Goal: Communication & Community: Answer question/provide support

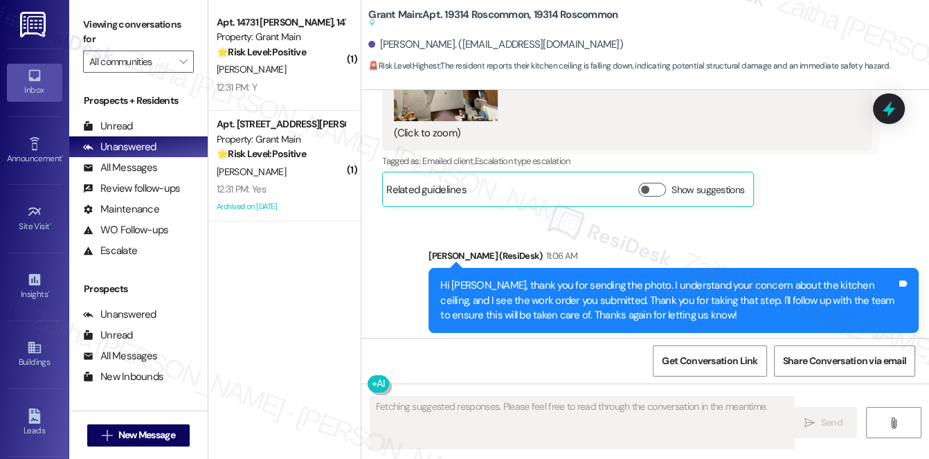
scroll to position [11006, 0]
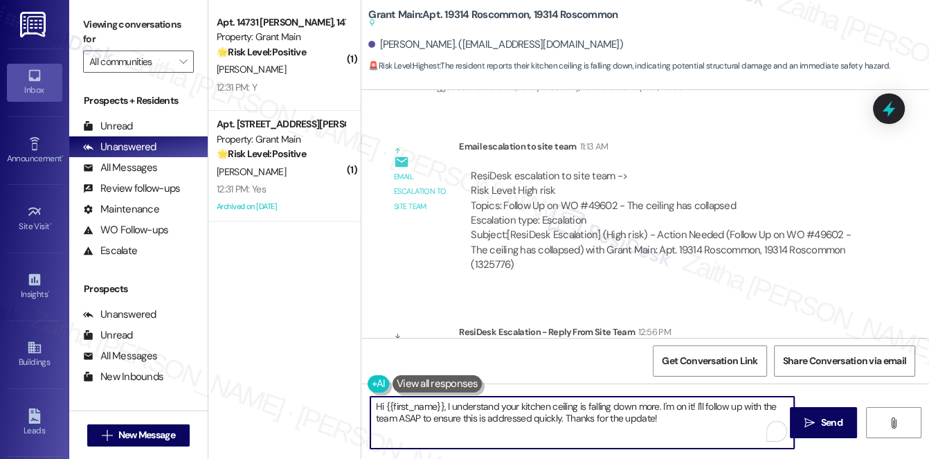
drag, startPoint x: 395, startPoint y: 409, endPoint x: 678, endPoint y: 445, distance: 286.1
click at [678, 445] on textarea "Hi {{first_name}}, I understand your kitchen ceiling is falling down more. I'm …" at bounding box center [582, 423] width 424 height 52
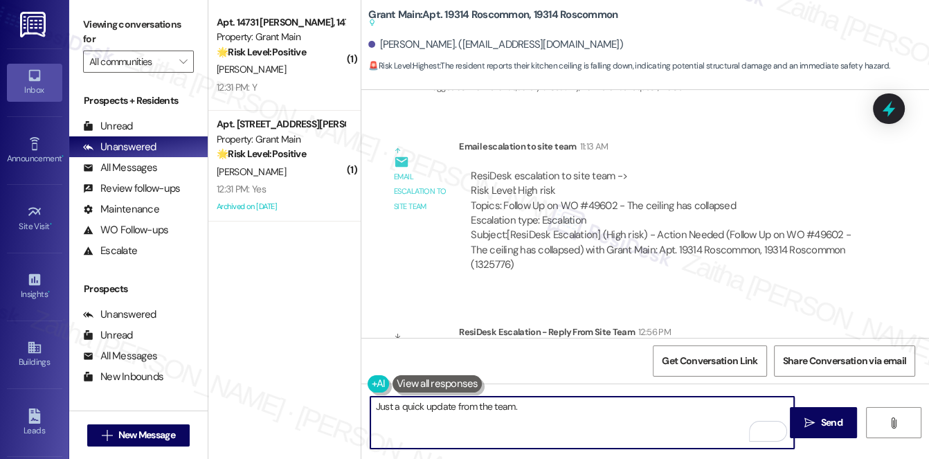
paste textarea "This work order has been assigned and is expected to be addressed within the ne…"
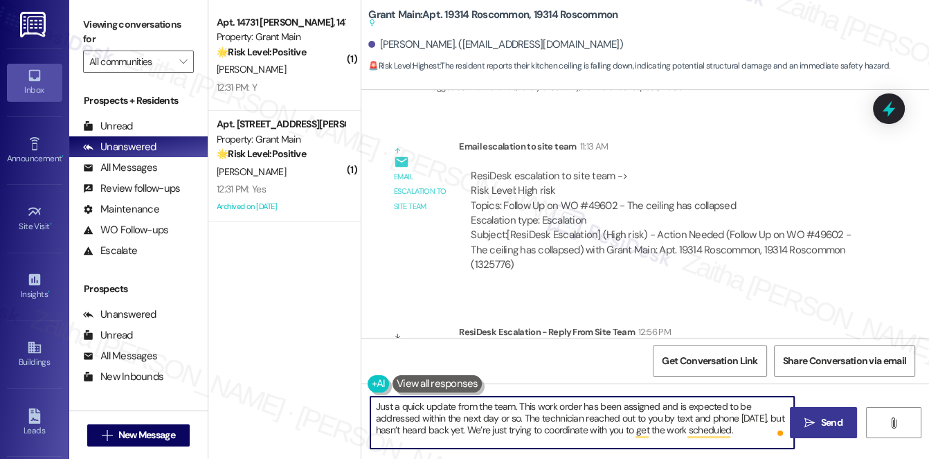
type textarea "Just a quick update from the team. This work order has been assigned and is exp…"
click at [828, 421] on span "Send" at bounding box center [831, 422] width 21 height 15
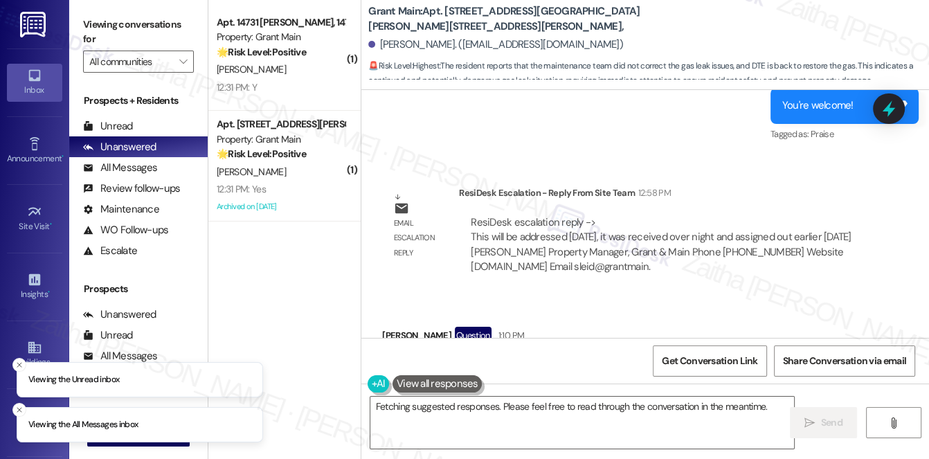
scroll to position [18110, 0]
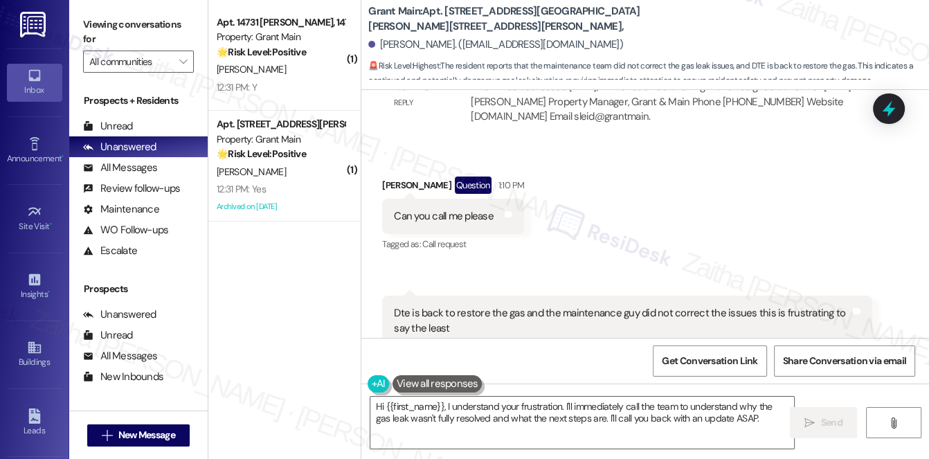
scroll to position [18298, 0]
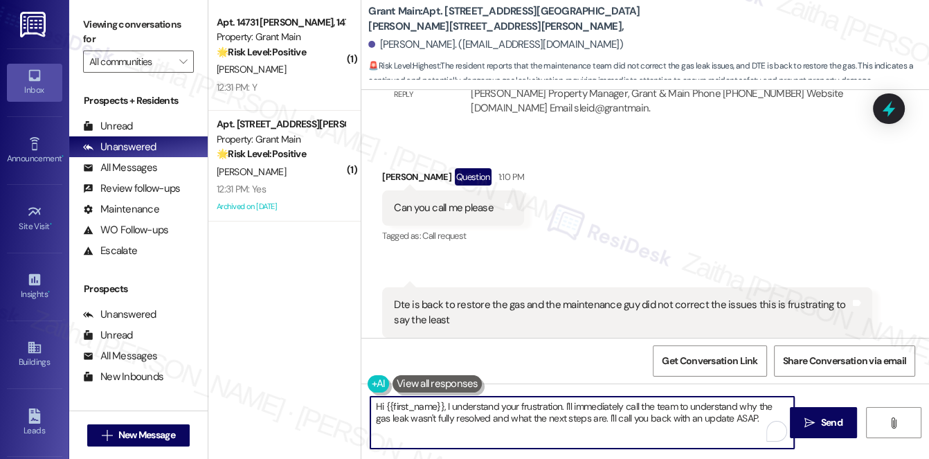
drag, startPoint x: 444, startPoint y: 404, endPoint x: 377, endPoint y: 403, distance: 67.9
click at [377, 403] on textarea "Hi {{first_name}}, I understand your frustration. I'll immediately call the tea…" at bounding box center [582, 423] width 424 height 52
drag, startPoint x: 492, startPoint y: 409, endPoint x: 684, endPoint y: 419, distance: 192.0
click at [684, 419] on textarea "I understand your frustration. I'll immediately call the team to understand why…" at bounding box center [582, 423] width 424 height 52
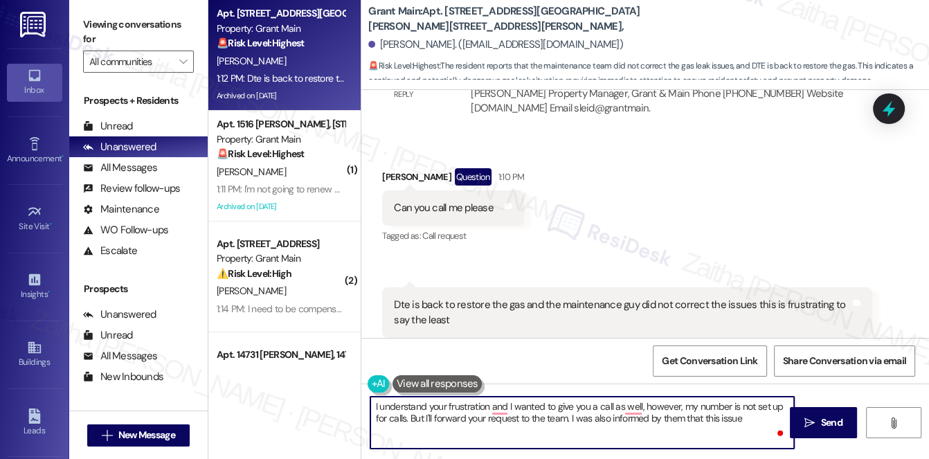
paste textarea "this was received overnight, assigned out earlier today, and is scheduled to be…"
type textarea "I understand your frustration and I wanted to give you a call as well, however,…"
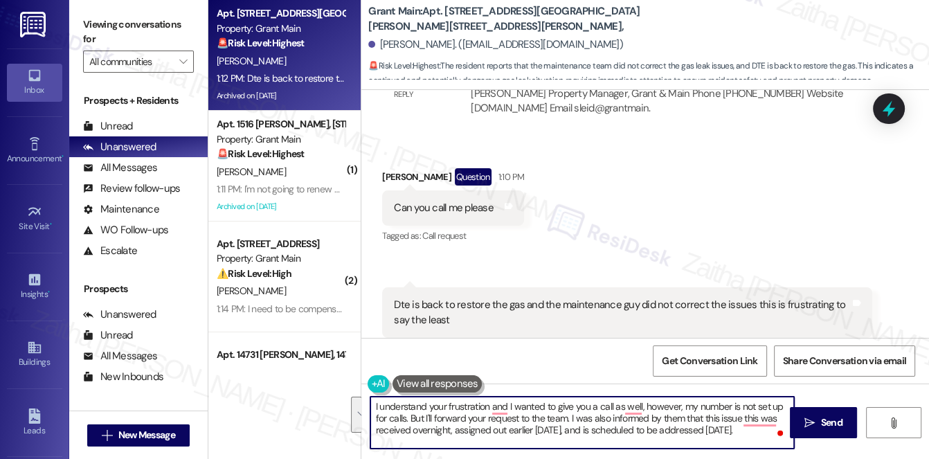
drag, startPoint x: 372, startPoint y: 408, endPoint x: 732, endPoint y: 433, distance: 360.9
click at [738, 447] on textarea "I understand your frustration and I wanted to give you a call as well, however,…" at bounding box center [582, 423] width 424 height 52
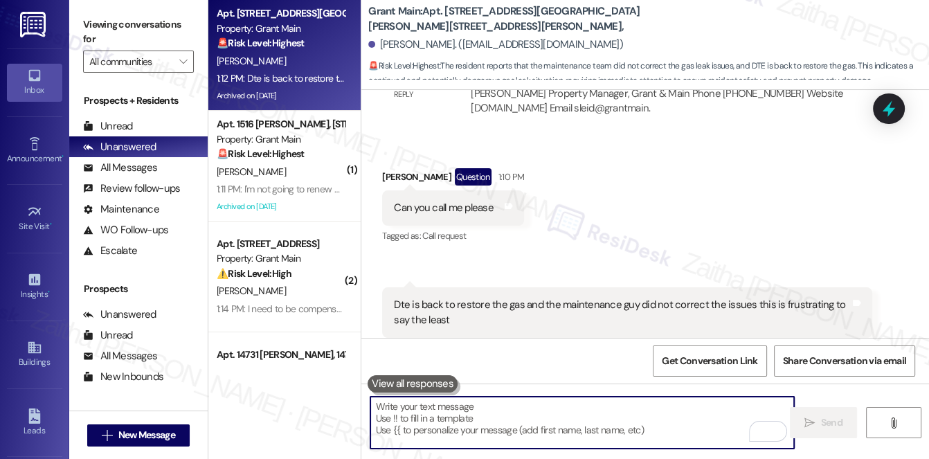
click at [465, 419] on textarea "To enrich screen reader interactions, please activate Accessibility in Grammarl…" at bounding box center [582, 423] width 424 height 52
paste textarea "I completely understand your frustration and wanted to reach out by phone as we…"
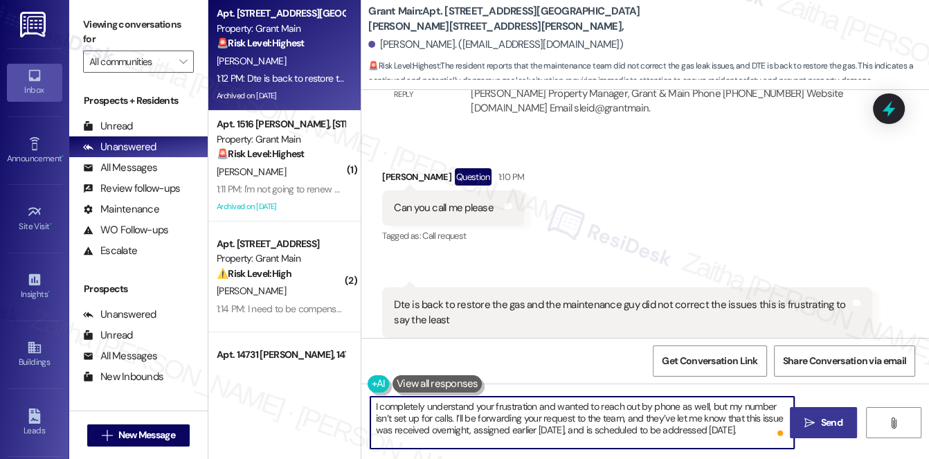
type textarea "I completely understand your frustration and wanted to reach out by phone as we…"
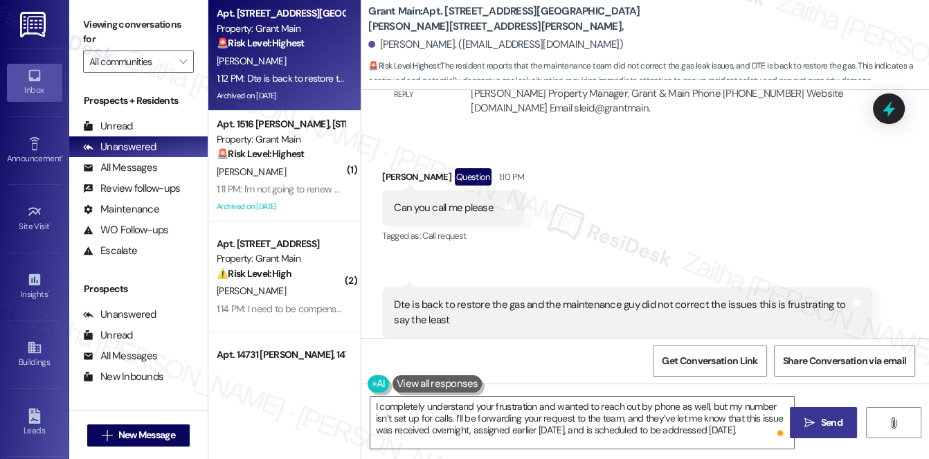
click at [823, 421] on span "Send" at bounding box center [831, 422] width 21 height 15
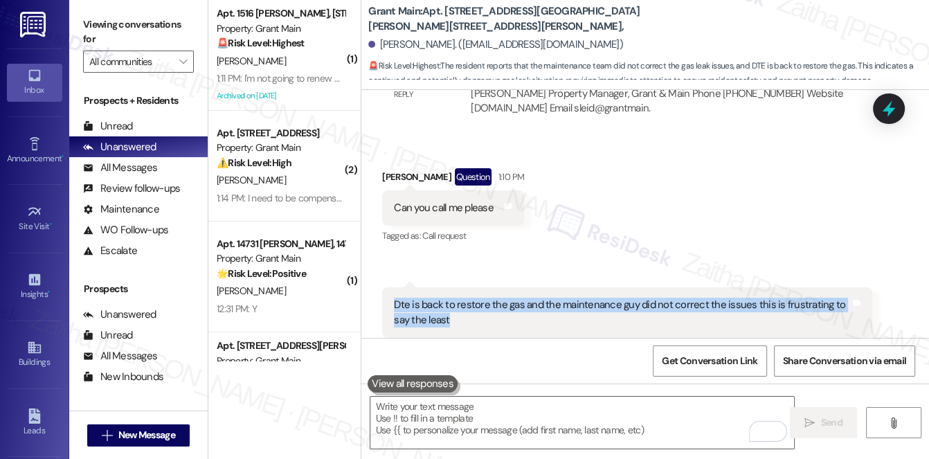
drag, startPoint x: 390, startPoint y: 235, endPoint x: 465, endPoint y: 256, distance: 78.3
click at [454, 287] on div "Dte is back to restore the gas and the maintenance guy did not correct the issu…" at bounding box center [627, 312] width 490 height 51
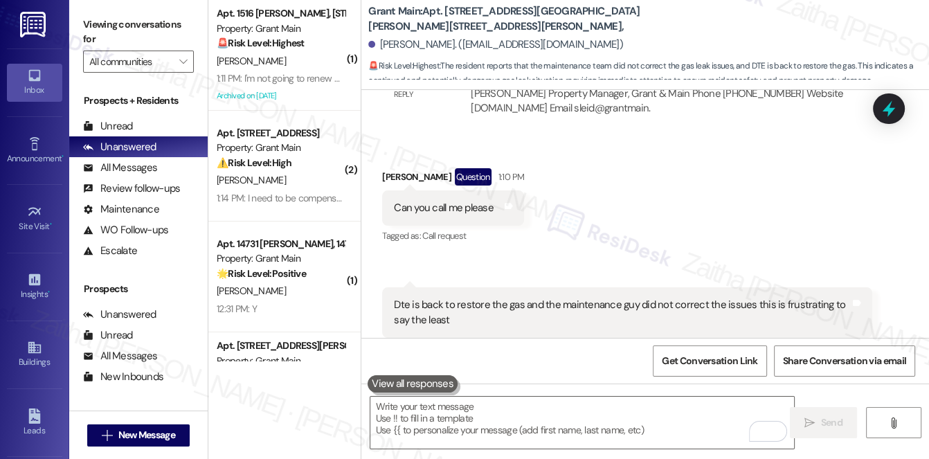
click at [491, 226] on div "Tagged as: Call request Click to highlight conversations about Call request" at bounding box center [453, 236] width 142 height 20
drag, startPoint x: 383, startPoint y: 138, endPoint x: 503, endPoint y: 145, distance: 119.9
click at [503, 190] on div "Can you call me please Tags and notes" at bounding box center [453, 207] width 142 height 35
copy div "Can you call me please Tags and notes"
click at [485, 199] on div "Received via SMS Shondoa Pruitt Question 1:10 PM Can you call me please Tags an…" at bounding box center [645, 270] width 568 height 267
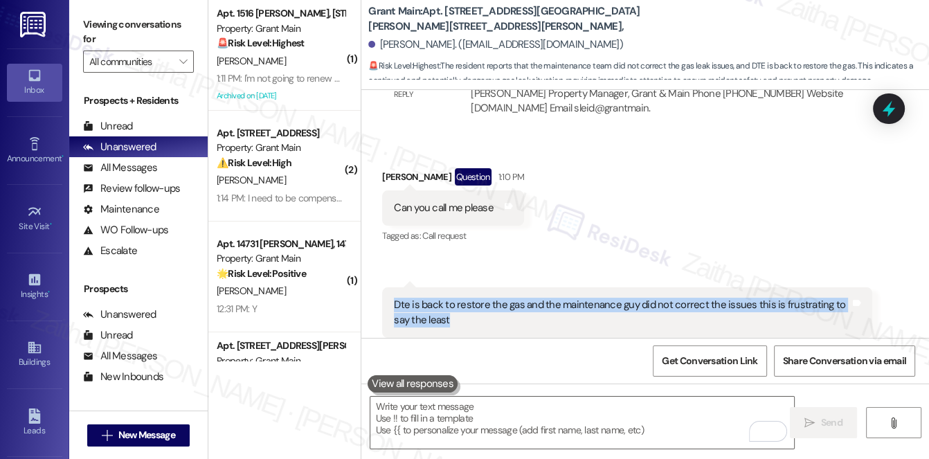
drag, startPoint x: 388, startPoint y: 234, endPoint x: 455, endPoint y: 254, distance: 70.1
click at [455, 287] on div "Dte is back to restore the gas and the maintenance guy did not correct the issu…" at bounding box center [627, 312] width 490 height 51
copy div "Dte is back to restore the gas and the maintenance guy did not correct the issu…"
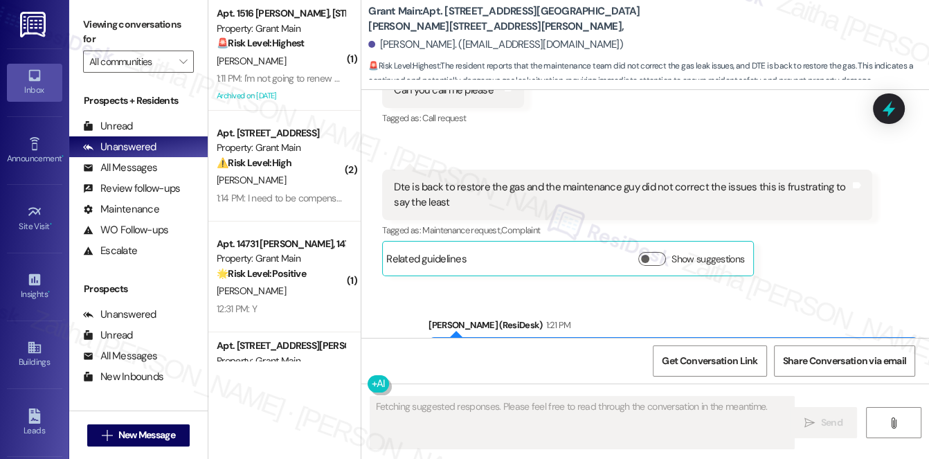
scroll to position [18446, 0]
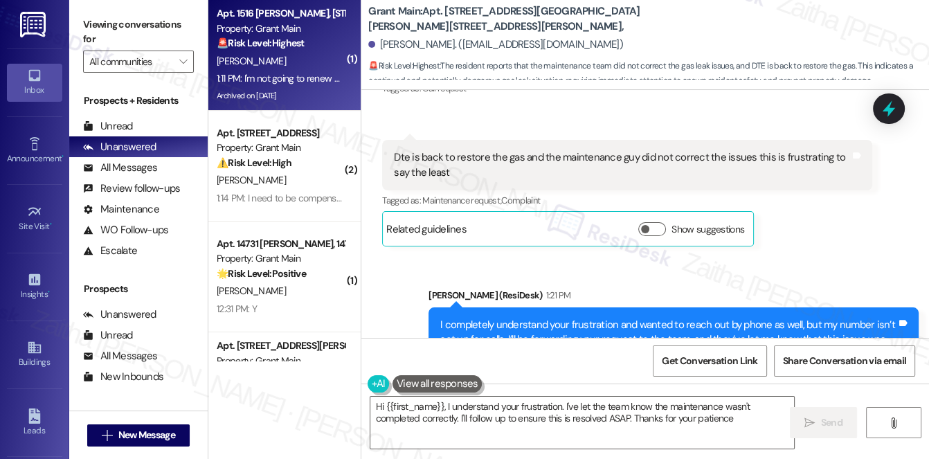
type textarea "Hi {{first_name}}, I understand your frustration. I've let the team know the ma…"
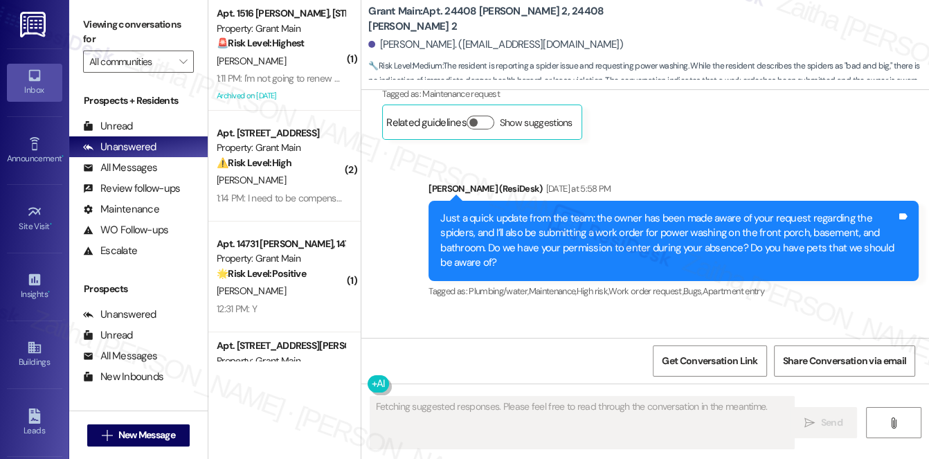
scroll to position [2154, 0]
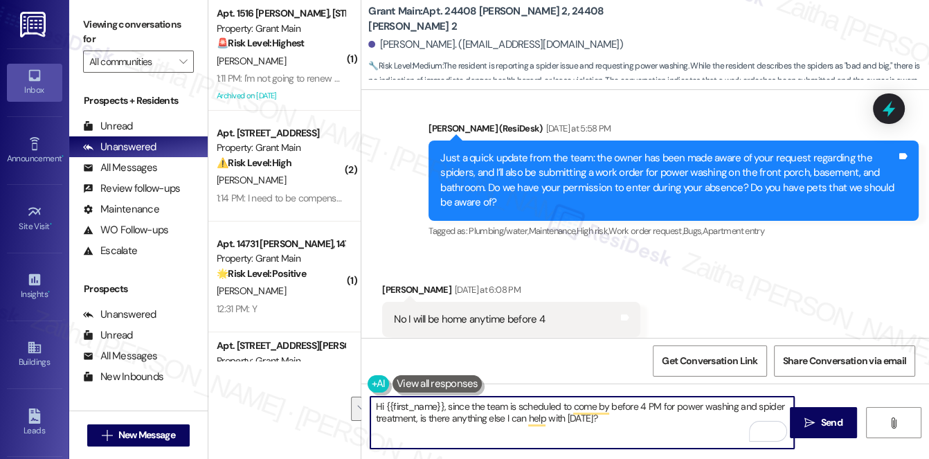
drag, startPoint x: 372, startPoint y: 406, endPoint x: 604, endPoint y: 425, distance: 232.0
click at [603, 425] on textarea "Hi {{first_name}}, since the team is scheduled to come by before 4 PM for power…" at bounding box center [582, 423] width 424 height 52
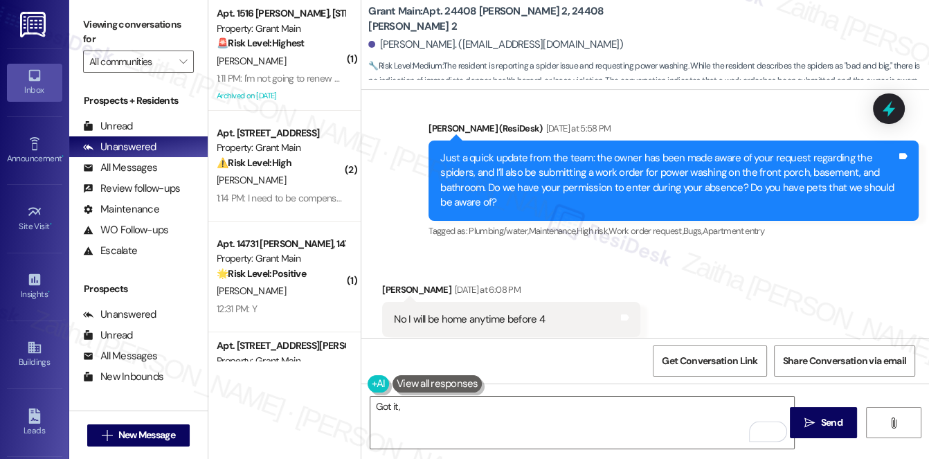
click at [391, 282] on div "Latara Fraiser Yesterday at 6:08 PM" at bounding box center [511, 291] width 258 height 19
copy div "Latara"
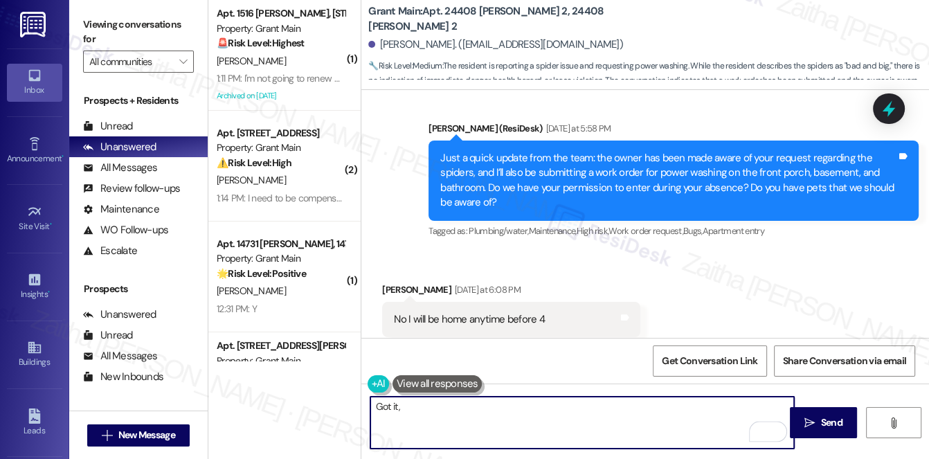
click at [433, 415] on textarea "Got it," at bounding box center [582, 423] width 424 height 52
paste textarea "Latara"
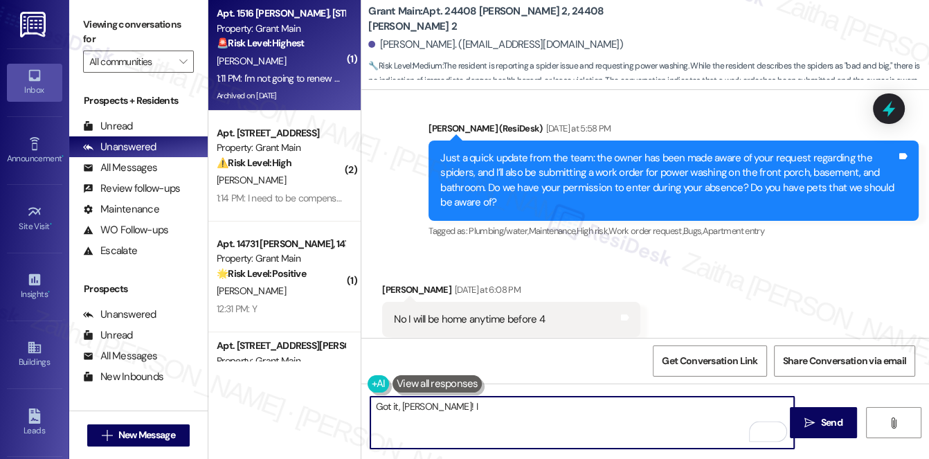
type textarea "Got it, Latara! I"
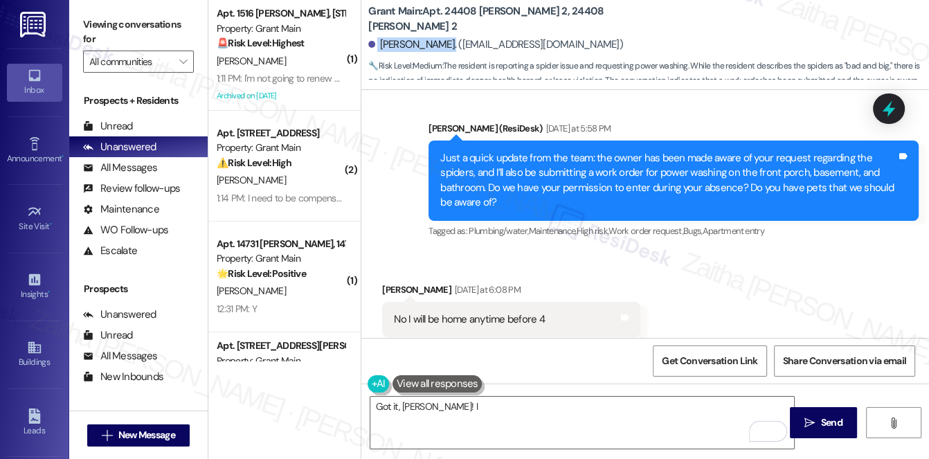
drag, startPoint x: 377, startPoint y: 42, endPoint x: 435, endPoint y: 39, distance: 58.9
click at [435, 39] on div "Latara Fraiser. (fraiserlatara@gmail.com)" at bounding box center [495, 44] width 255 height 15
copy div "Latara Fraiser"
click at [557, 19] on b "Grant Main: Apt. 24408 Lambrecht 2, 24408 Lambrecht 2" at bounding box center [506, 19] width 277 height 30
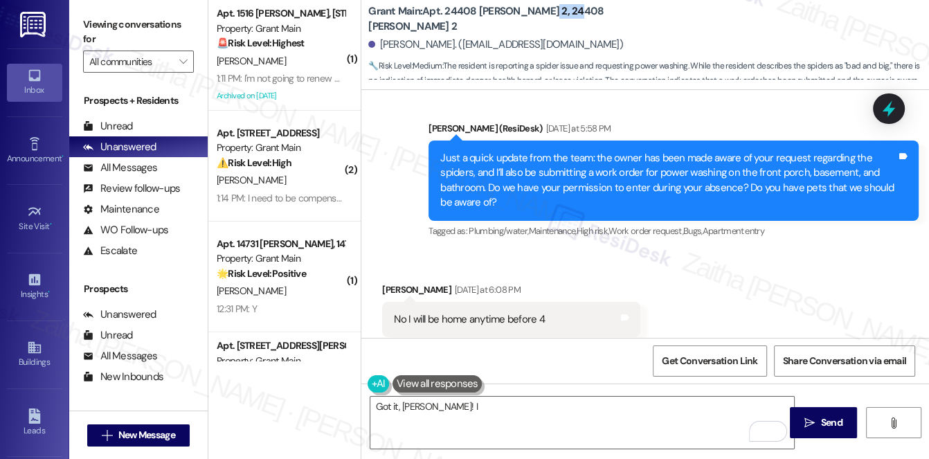
copy b "24408"
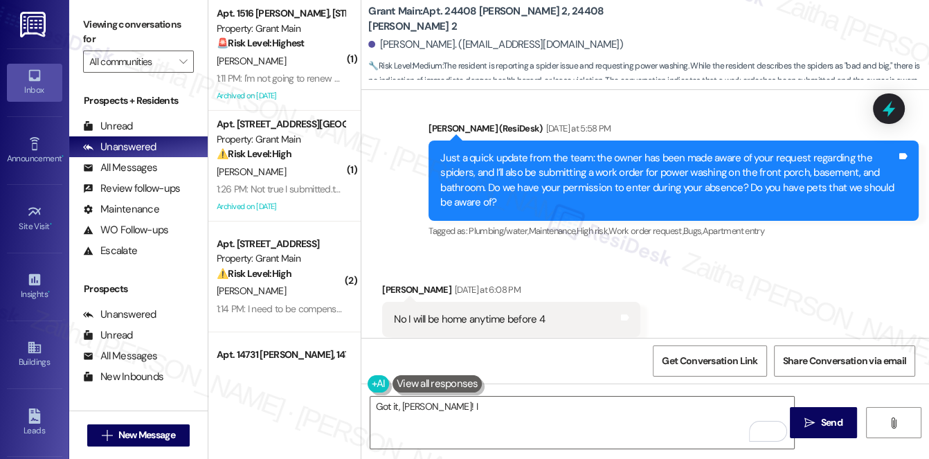
click at [478, 393] on div "Got it, Latara! I  Send " at bounding box center [645, 435] width 568 height 104
click at [480, 408] on textarea "Got it, Latara! I" at bounding box center [582, 423] width 424 height 52
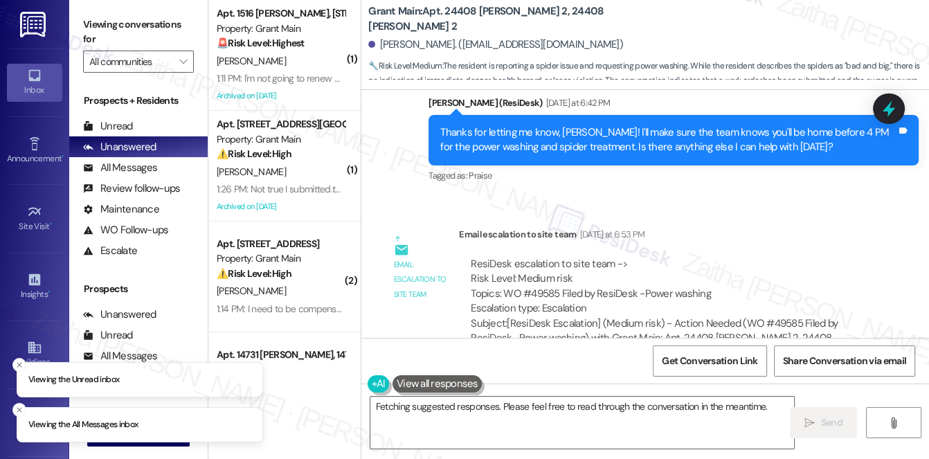
scroll to position [2472, 0]
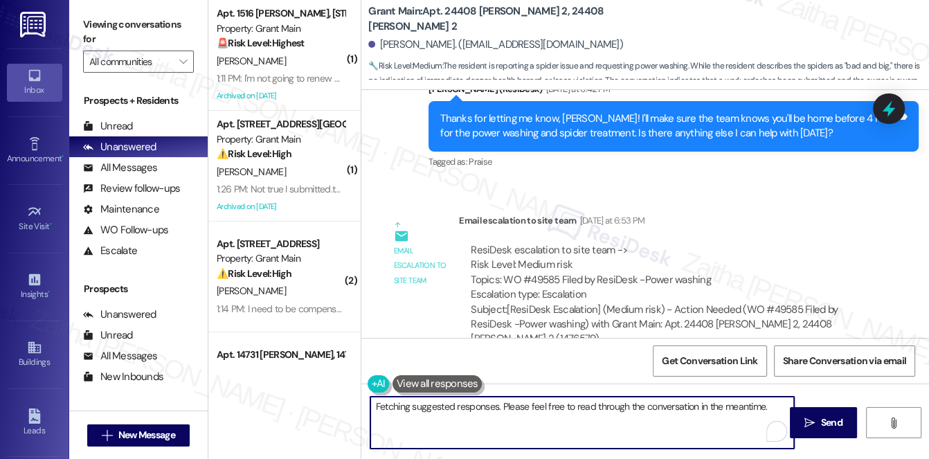
drag, startPoint x: 374, startPoint y: 404, endPoint x: 737, endPoint y: 419, distance: 363.0
click at [737, 419] on textarea "Hi {{first_name}}, since we've already scheduled the power washing and spider t…" at bounding box center [582, 423] width 424 height 52
type textarea "Hi {{first_name}}, since we've already scheduled the power washing and spider t…"
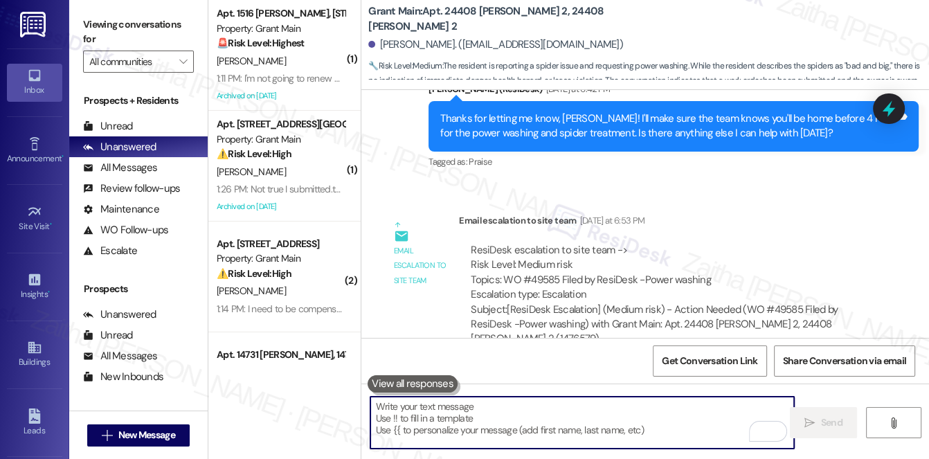
paste textarea "Hi {{first_name}}, the site team shared that they’ve been managing the property…"
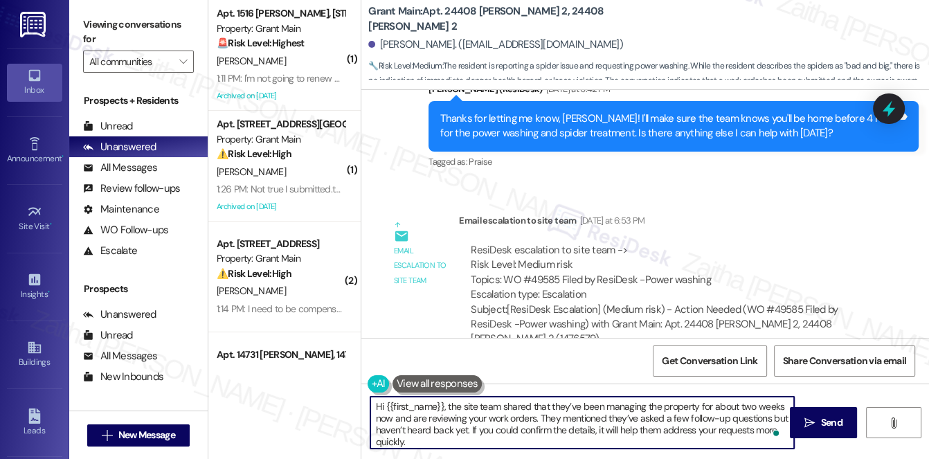
click at [602, 406] on textarea "Hi {{first_name}}, the site team shared that they’ve been managing the property…" at bounding box center [582, 423] width 424 height 52
drag, startPoint x: 602, startPoint y: 406, endPoint x: 426, endPoint y: 413, distance: 176.0
click at [426, 413] on textarea "Hi {{first_name}}, the site team shared that they’ve been managing the property…" at bounding box center [582, 423] width 424 height 52
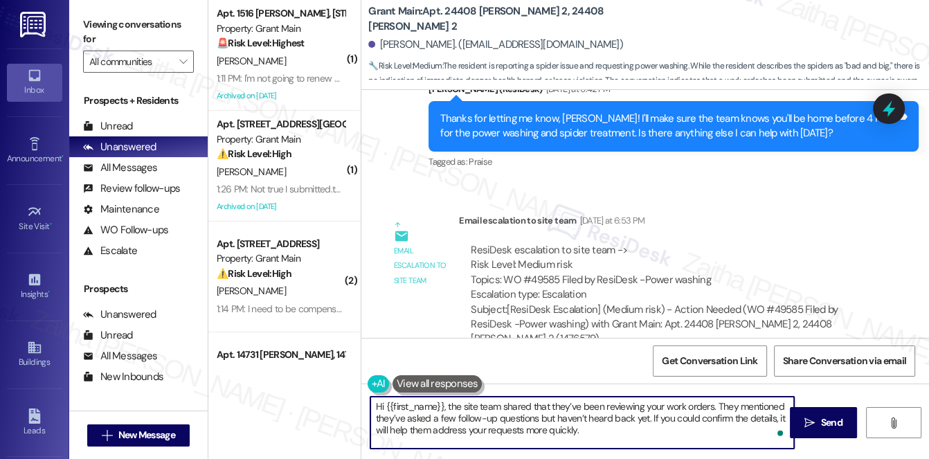
type textarea "Hi {{first_name}}, the site team shared that they’ve been reviewing your work o…"
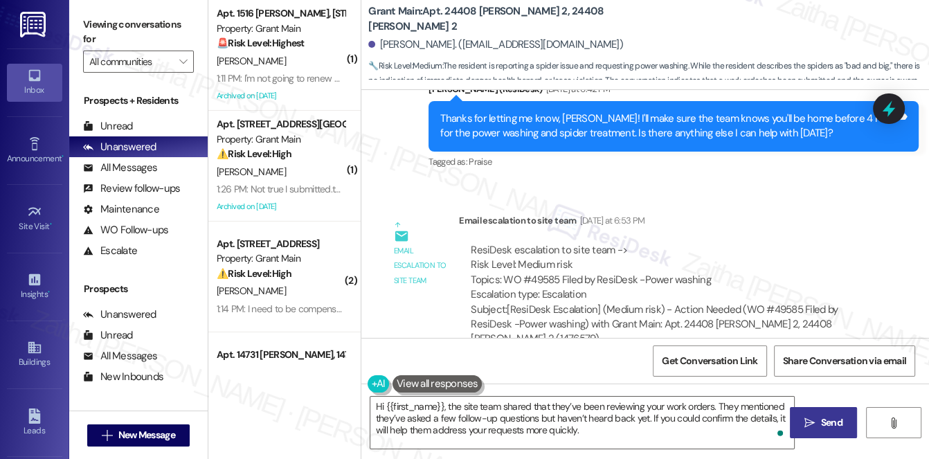
click at [839, 423] on span "Send" at bounding box center [831, 422] width 21 height 15
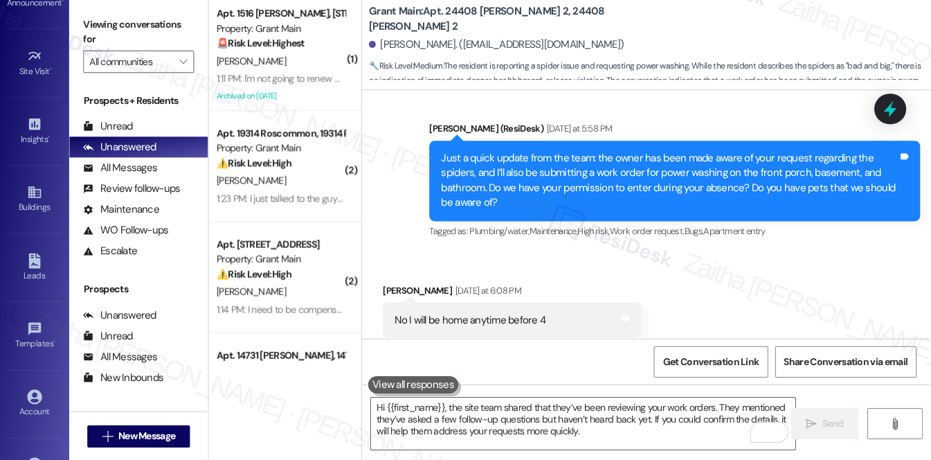
scroll to position [125, 0]
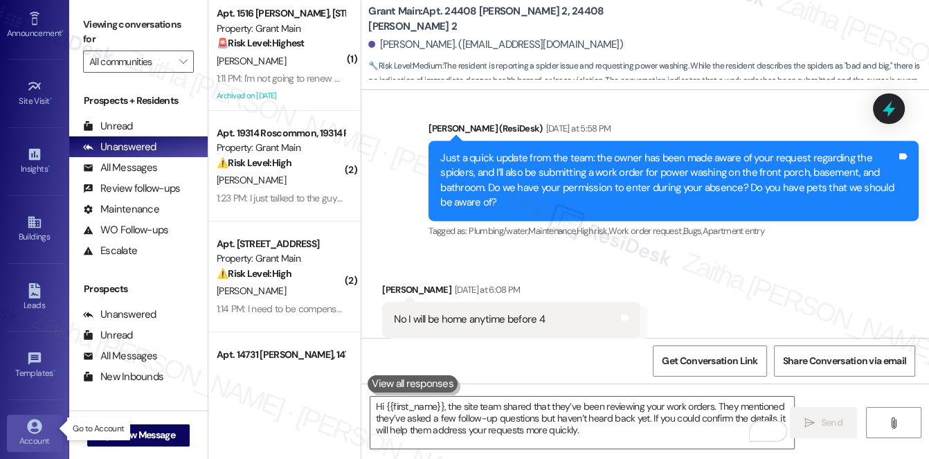
click at [40, 426] on link "Account" at bounding box center [34, 433] width 55 height 37
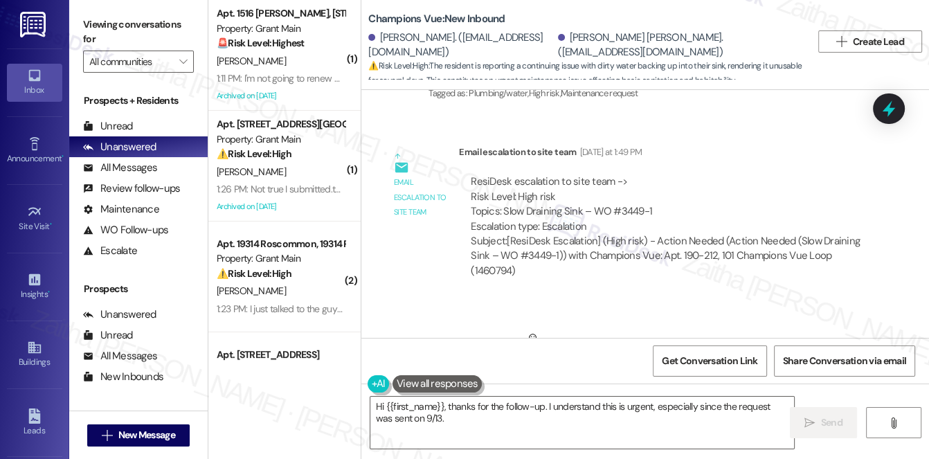
scroll to position [872, 0]
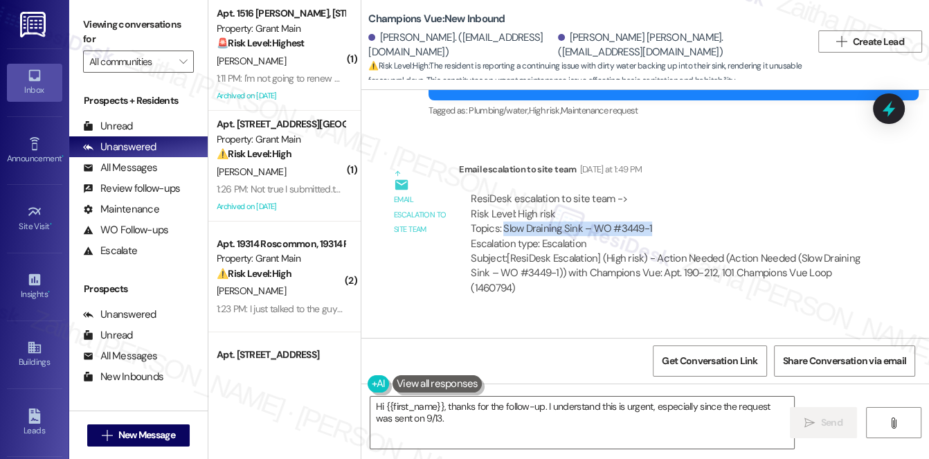
drag, startPoint x: 502, startPoint y: 213, endPoint x: 670, endPoint y: 211, distance: 168.2
click at [670, 211] on div "ResiDesk escalation to site team -> Risk Level: High risk Topics: Slow Draining…" at bounding box center [666, 222] width 390 height 60
copy div "Slow Draining Sink – WO #3449-1"
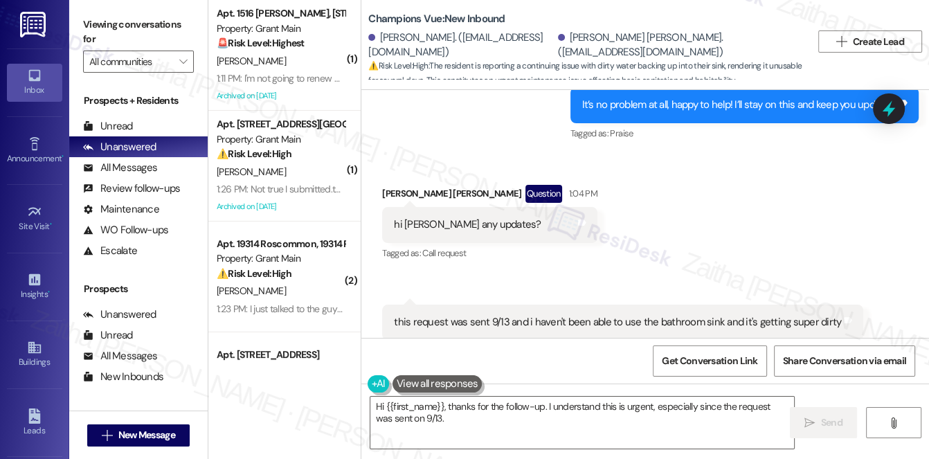
scroll to position [1565, 0]
